Goal: Transaction & Acquisition: Subscribe to service/newsletter

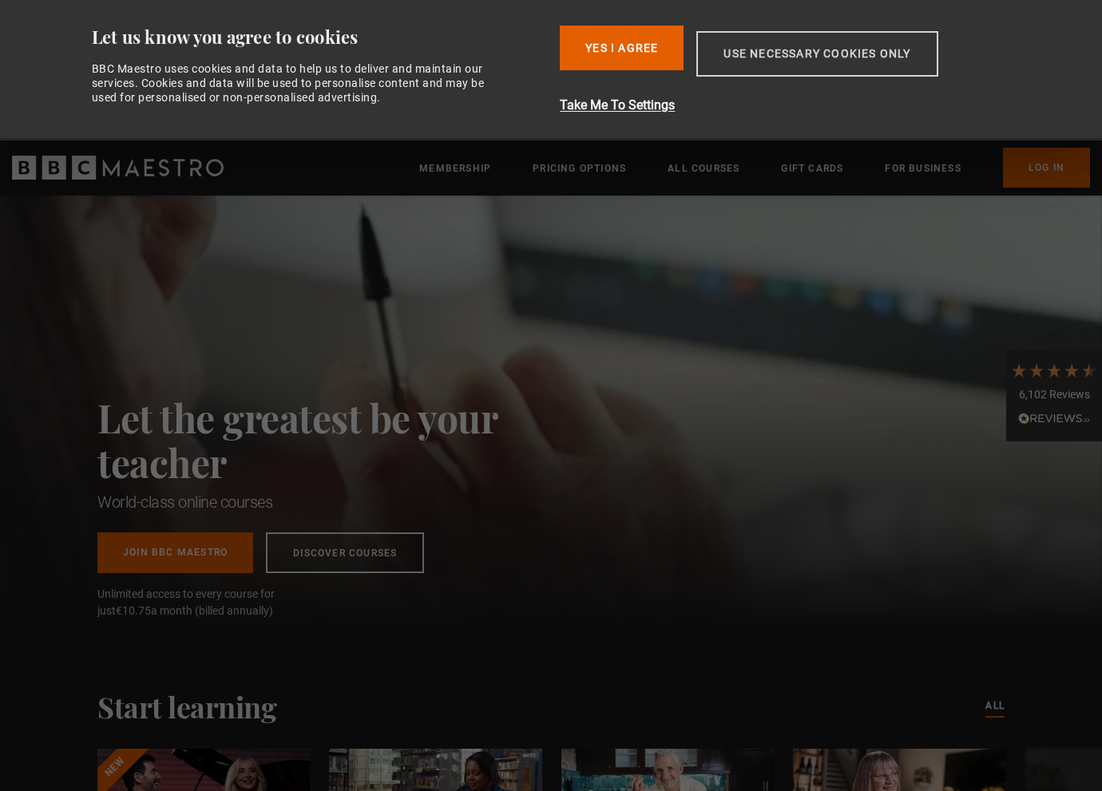
click at [855, 54] on button "Use necessary cookies only" at bounding box center [816, 54] width 241 height 46
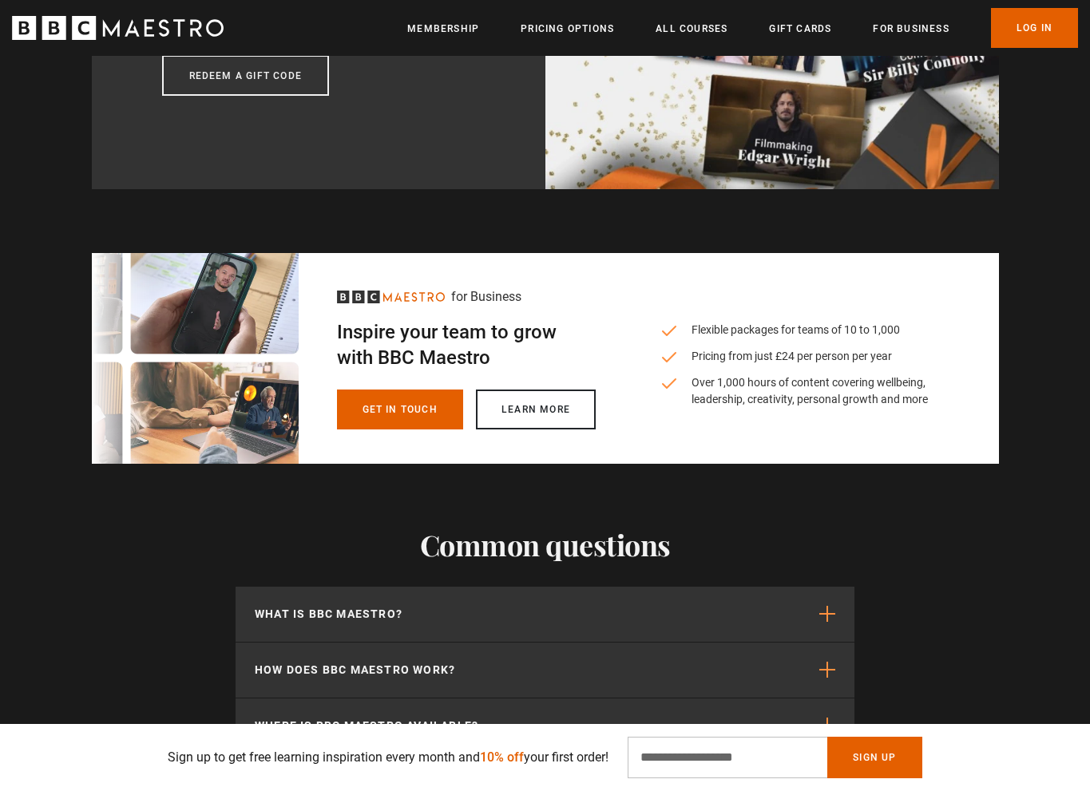
scroll to position [4686, 0]
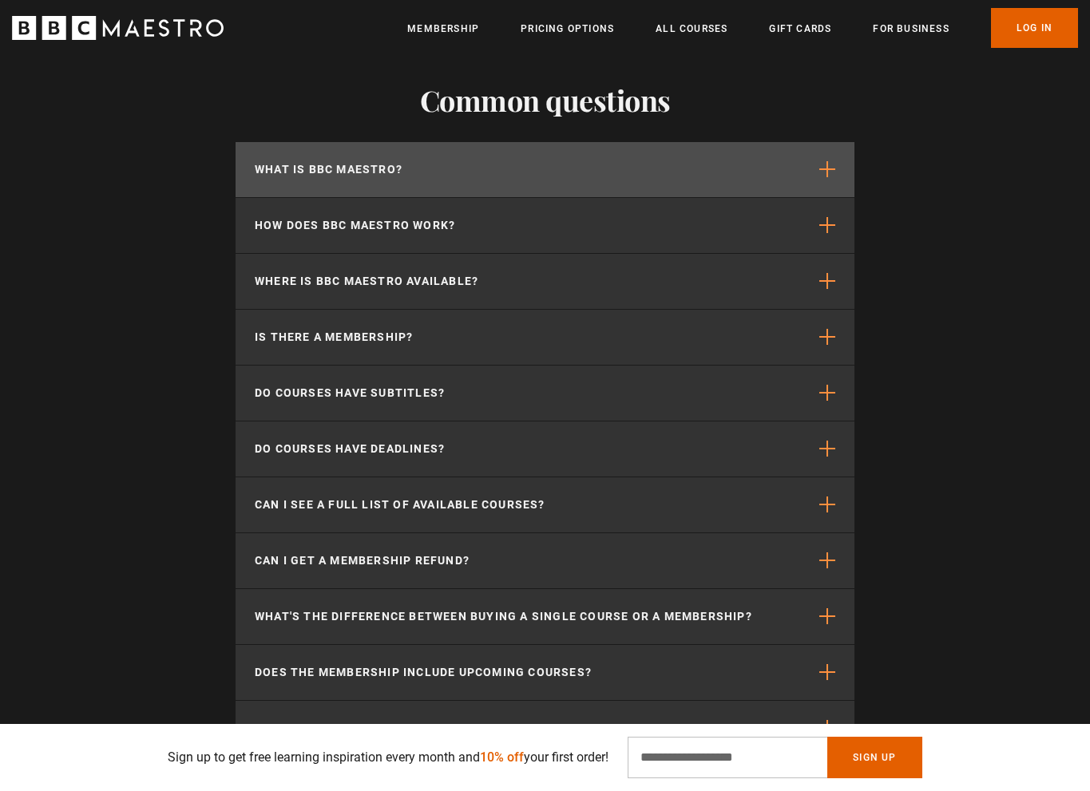
click at [386, 161] on p "What is BBC Maestro?" at bounding box center [329, 169] width 148 height 17
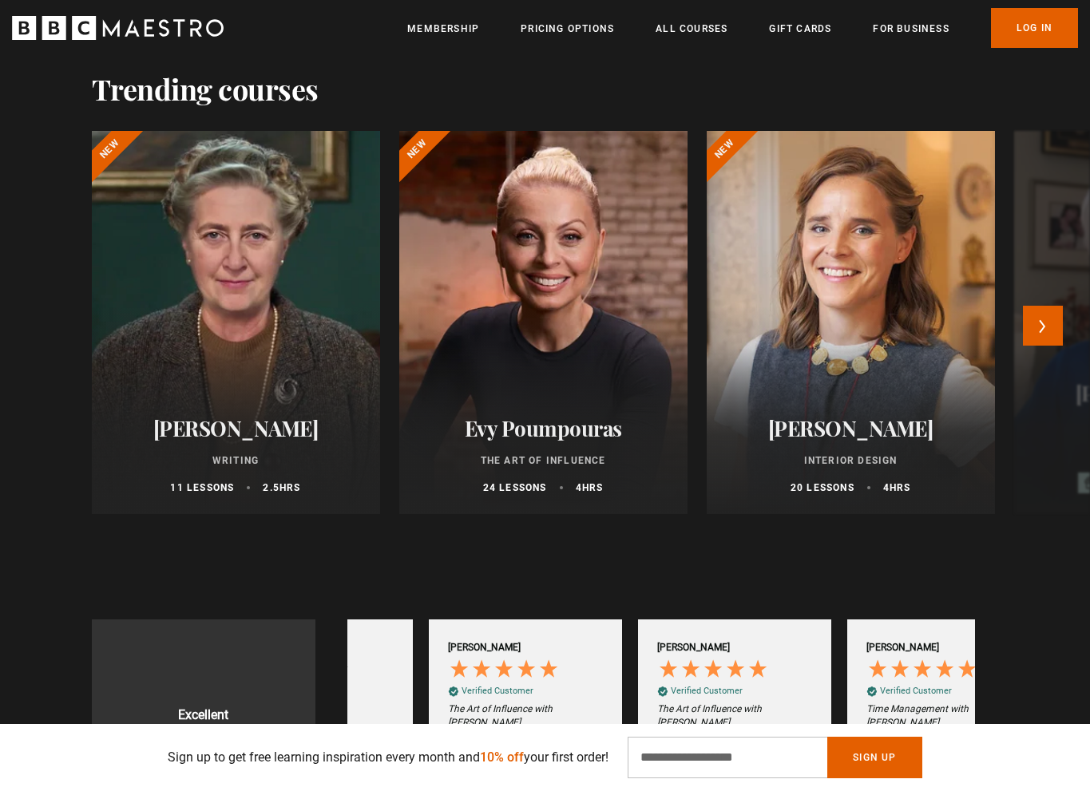
scroll to position [0, 1046]
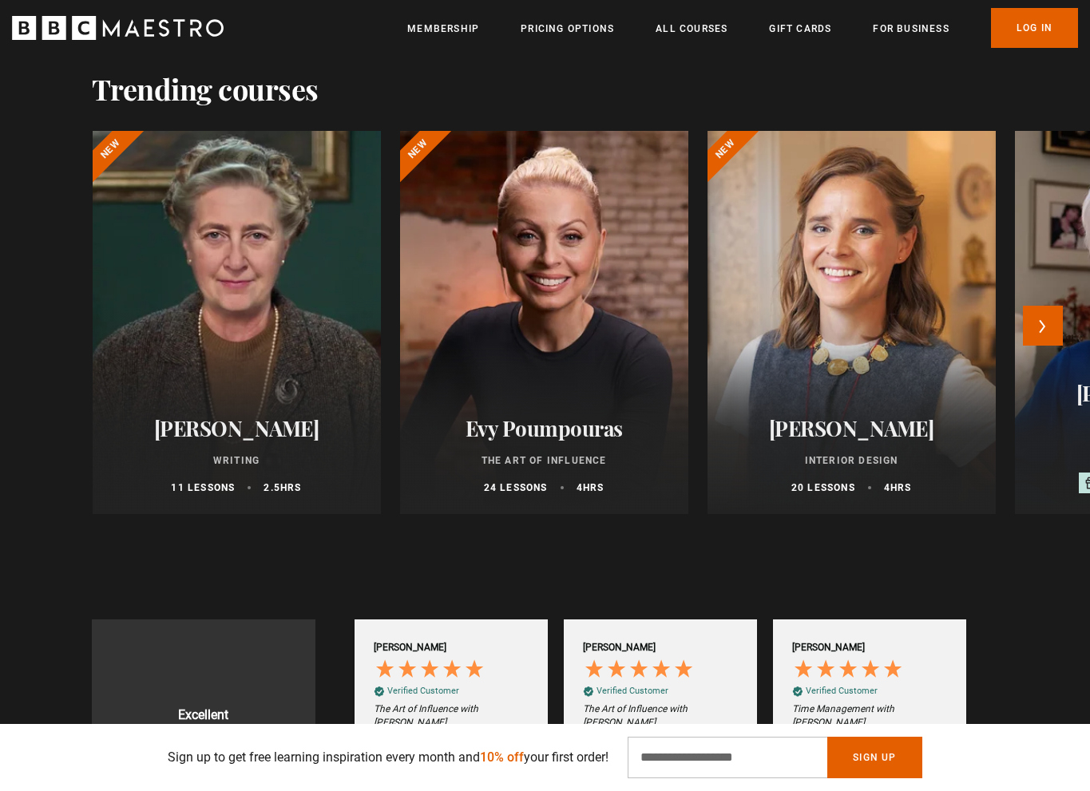
click at [536, 425] on h2 "Evy Poumpouras" at bounding box center [544, 428] width 250 height 25
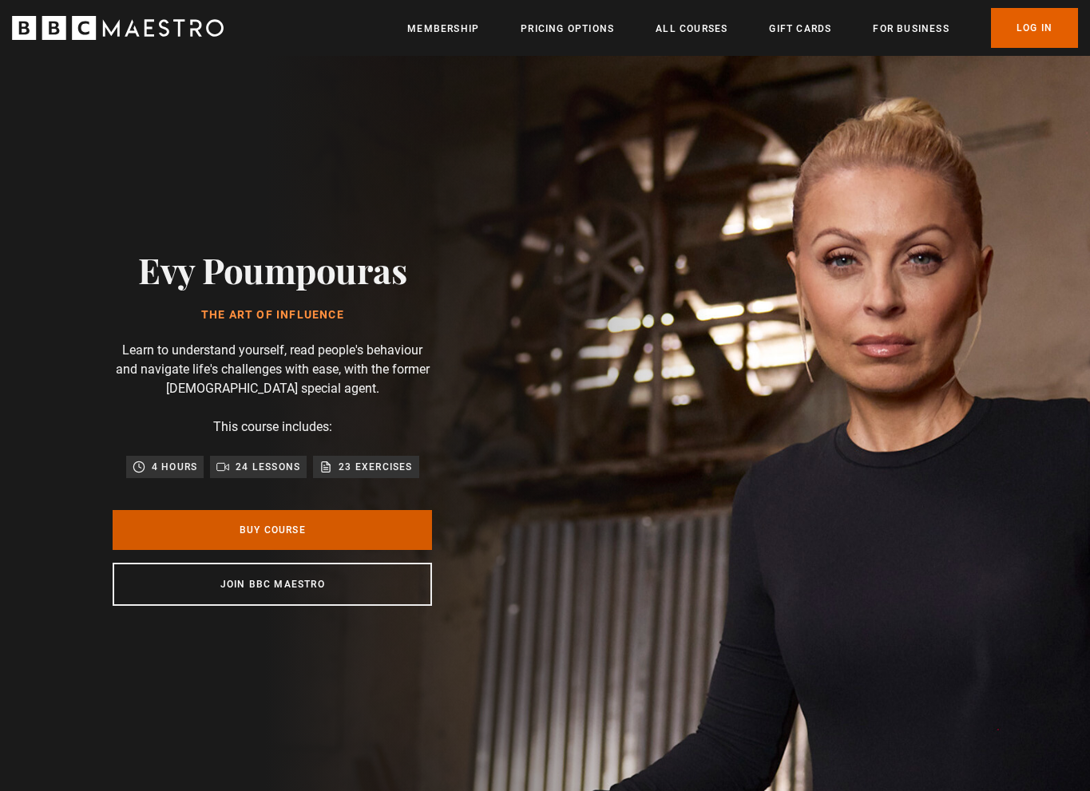
click at [366, 524] on link "Buy Course" at bounding box center [272, 530] width 319 height 40
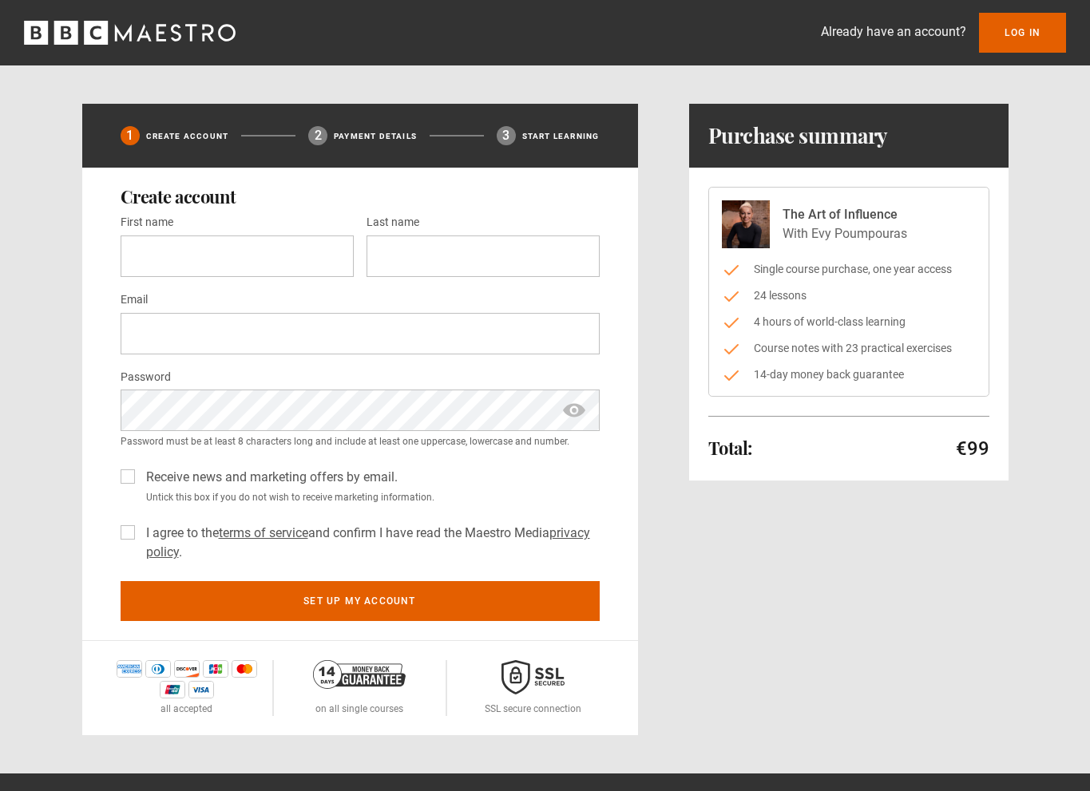
click at [68, 28] on icon "BBC Maestro" at bounding box center [130, 33] width 212 height 24
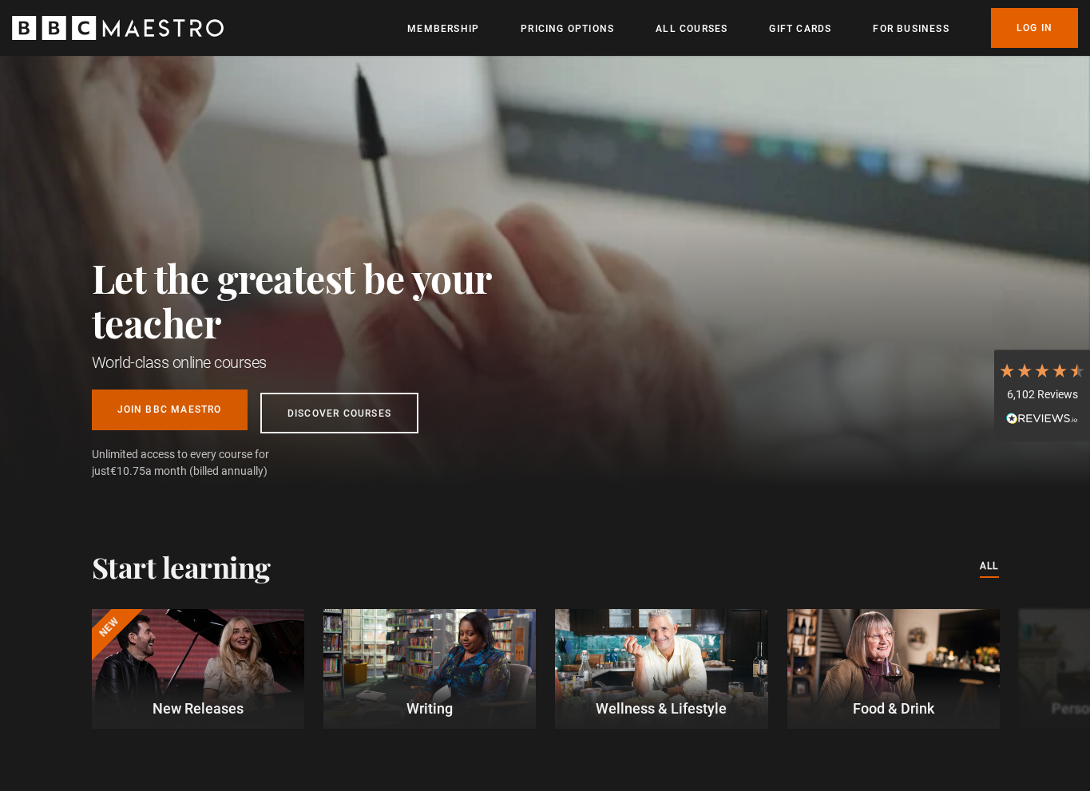
click at [169, 421] on link "Join BBC Maestro" at bounding box center [170, 410] width 156 height 41
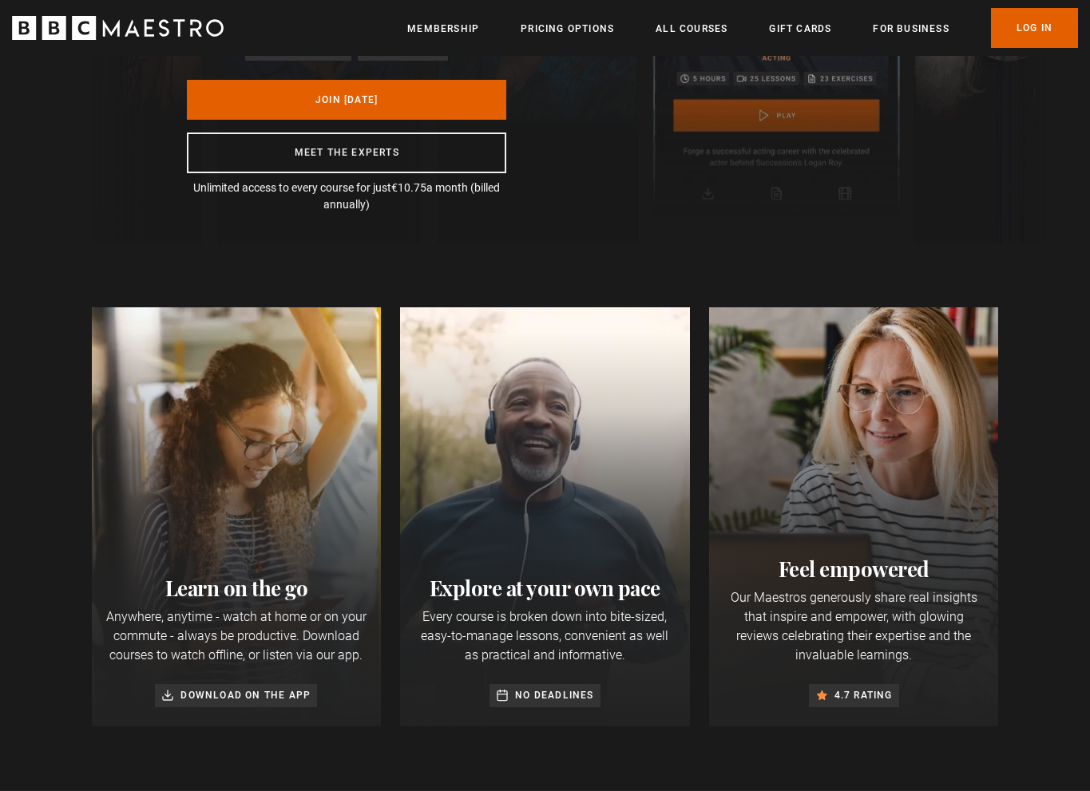
scroll to position [321, 0]
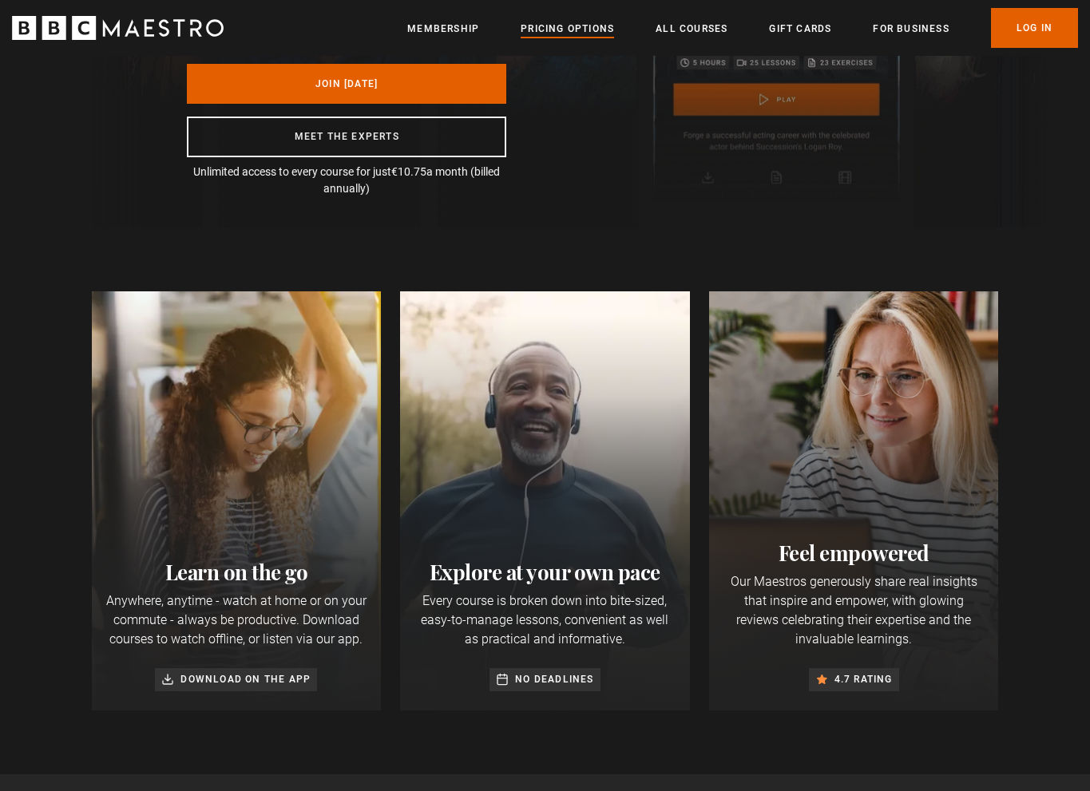
click at [574, 22] on link "Pricing Options" at bounding box center [566, 29] width 93 height 16
